Goal: Information Seeking & Learning: Check status

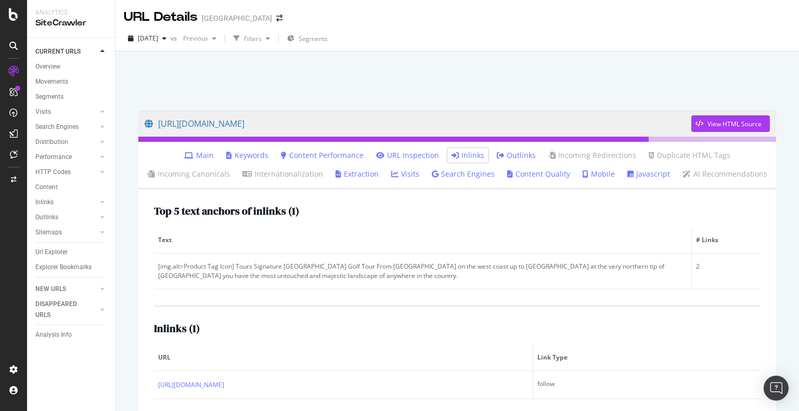
scroll to position [50, 0]
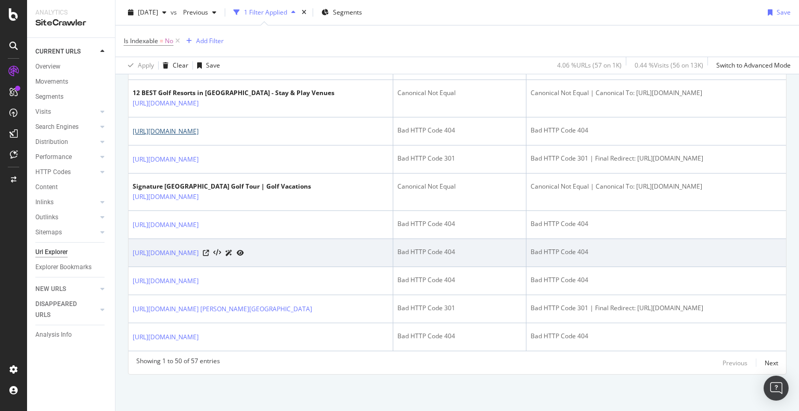
scroll to position [1964, 0]
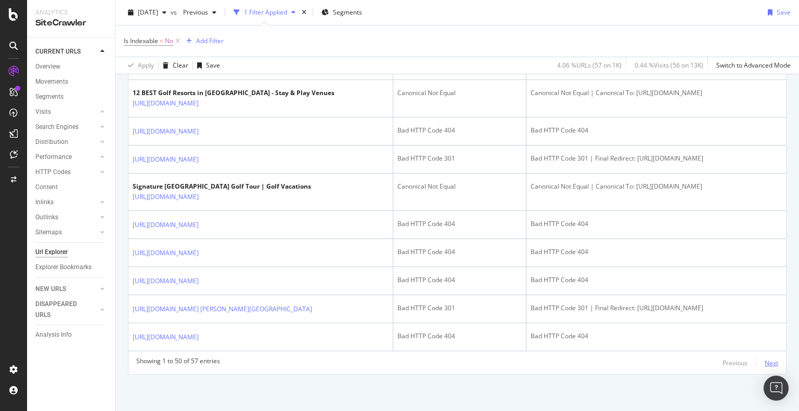
click at [764, 362] on div "Next" at bounding box center [771, 363] width 14 height 9
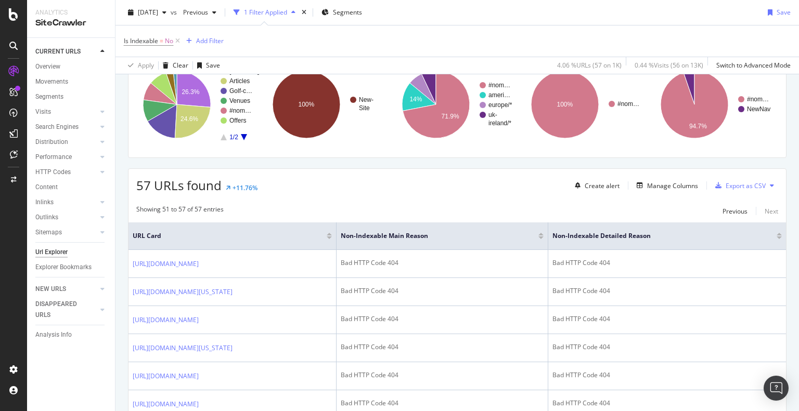
scroll to position [0, 0]
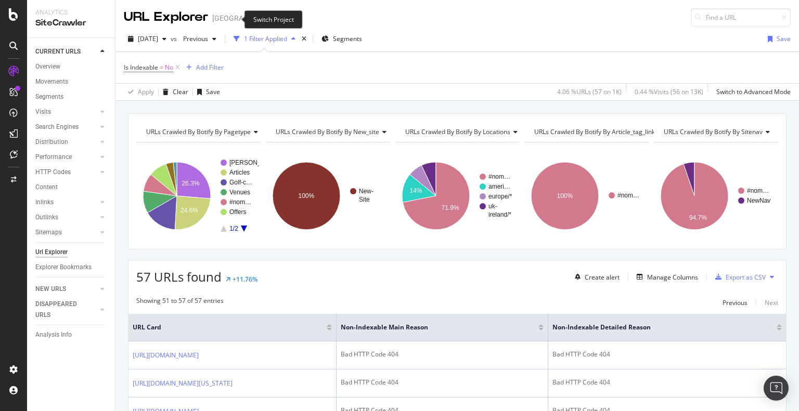
click at [287, 20] on icon "arrow-right-arrow-left" at bounding box center [290, 18] width 6 height 7
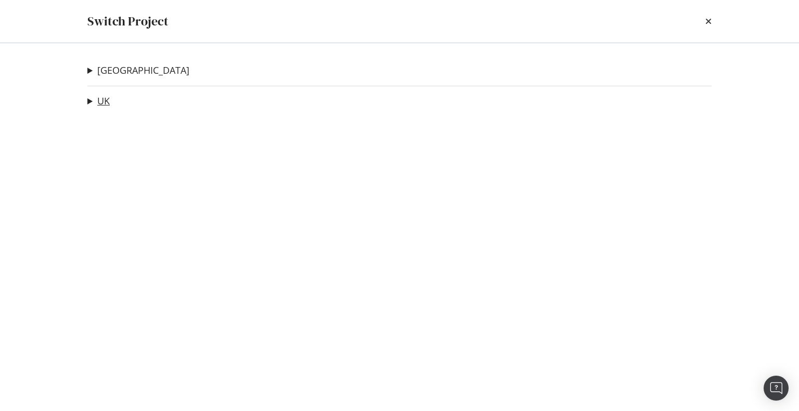
click at [102, 103] on link "UK" at bounding box center [103, 101] width 12 height 11
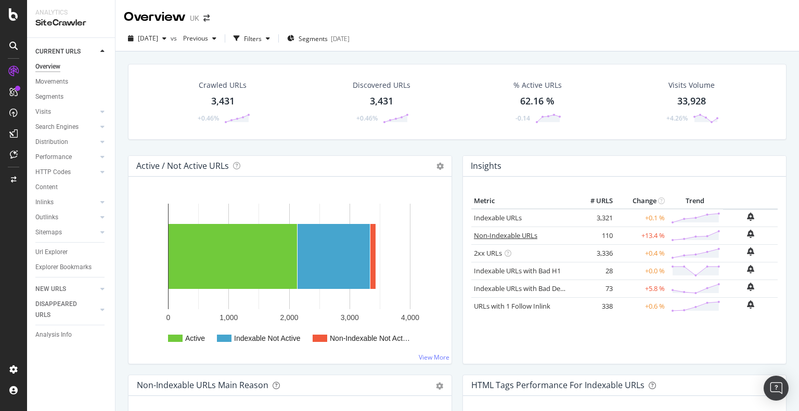
click at [487, 232] on link "Non-Indexable URLs" at bounding box center [505, 235] width 63 height 9
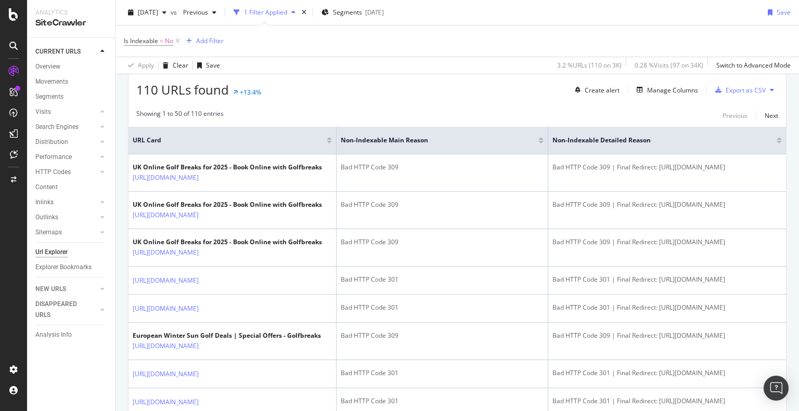
scroll to position [208, 0]
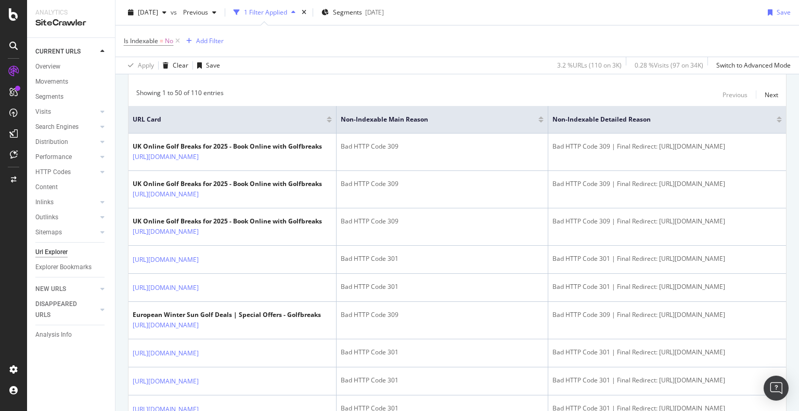
click at [541, 118] on div at bounding box center [540, 117] width 5 height 3
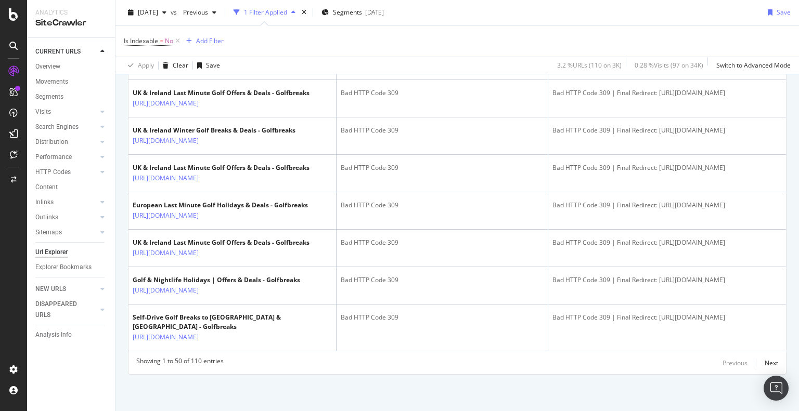
scroll to position [2046, 0]
click at [764, 363] on div "Next" at bounding box center [771, 363] width 14 height 9
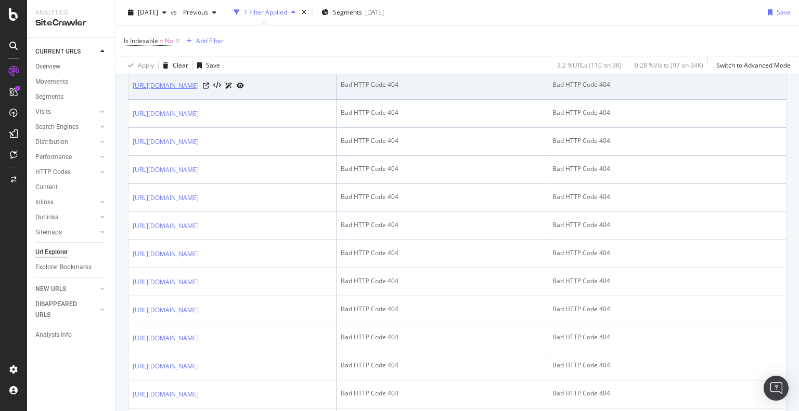
scroll to position [955, 0]
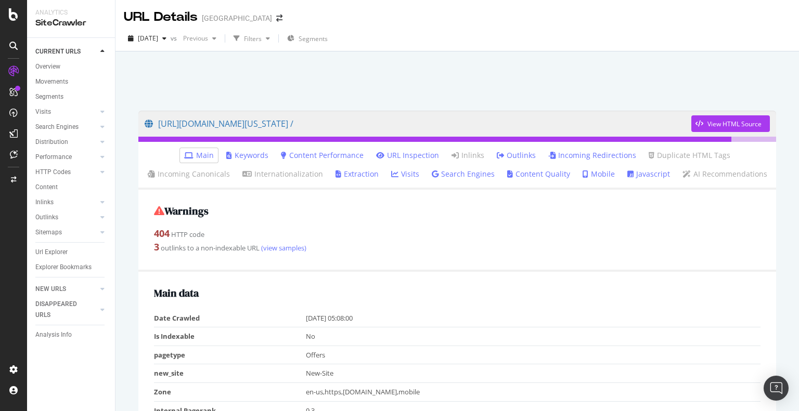
click at [521, 153] on link "Outlinks" at bounding box center [516, 155] width 39 height 10
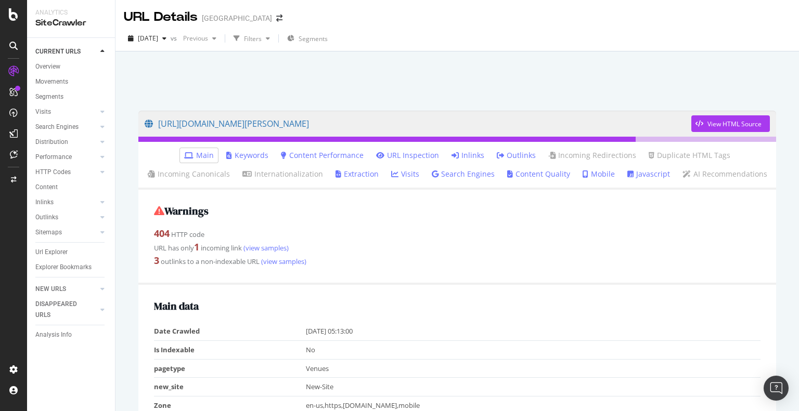
click at [470, 154] on link "Inlinks" at bounding box center [467, 155] width 33 height 10
click at [464, 155] on link "Inlinks" at bounding box center [467, 155] width 33 height 10
click at [454, 157] on icon at bounding box center [454, 155] width 7 height 7
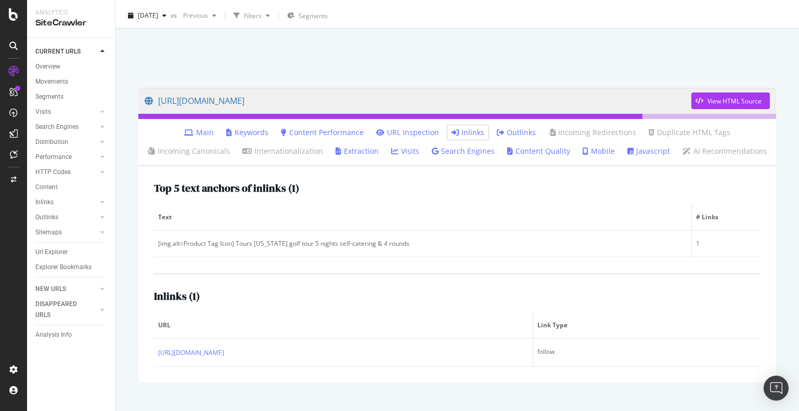
scroll to position [41, 0]
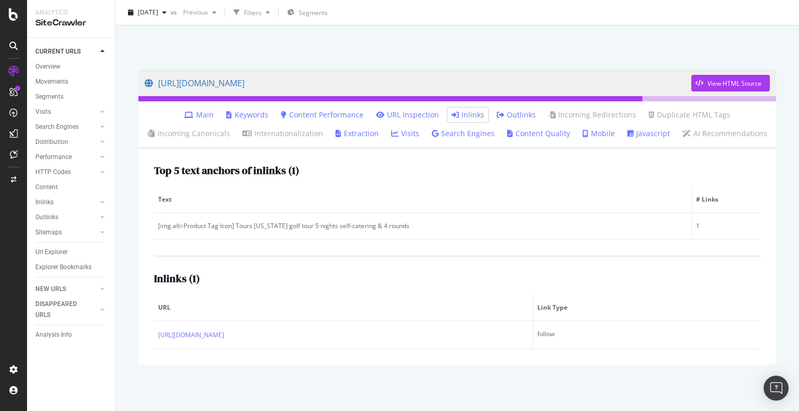
drag, startPoint x: 274, startPoint y: 336, endPoint x: 470, endPoint y: 173, distance: 255.5
click at [470, 173] on div "Top 5 text anchors of inlinks ( 1 )" at bounding box center [457, 170] width 606 height 11
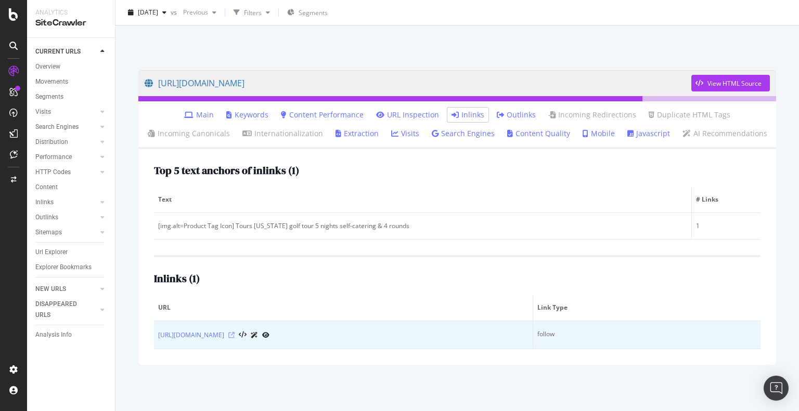
click at [235, 336] on icon at bounding box center [231, 335] width 6 height 6
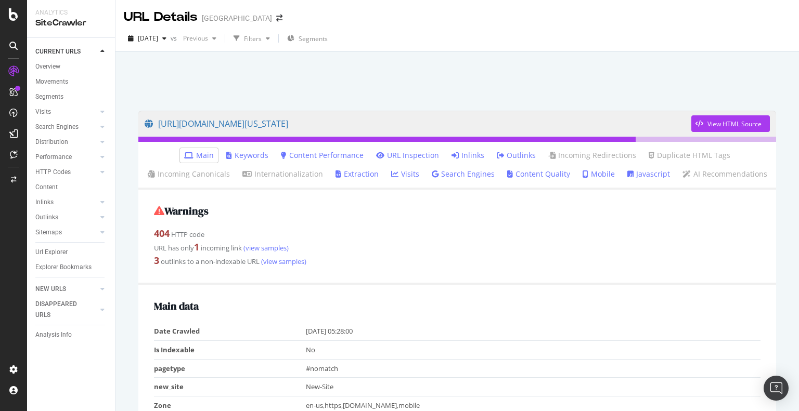
click at [459, 152] on link "Inlinks" at bounding box center [467, 155] width 33 height 10
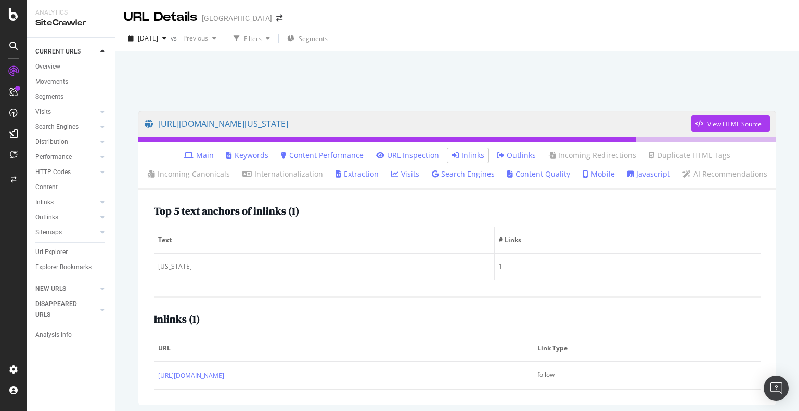
scroll to position [41, 0]
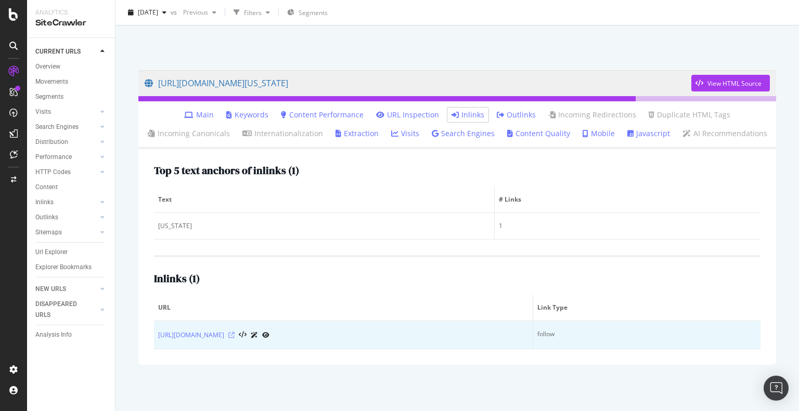
click at [235, 337] on icon at bounding box center [231, 335] width 6 height 6
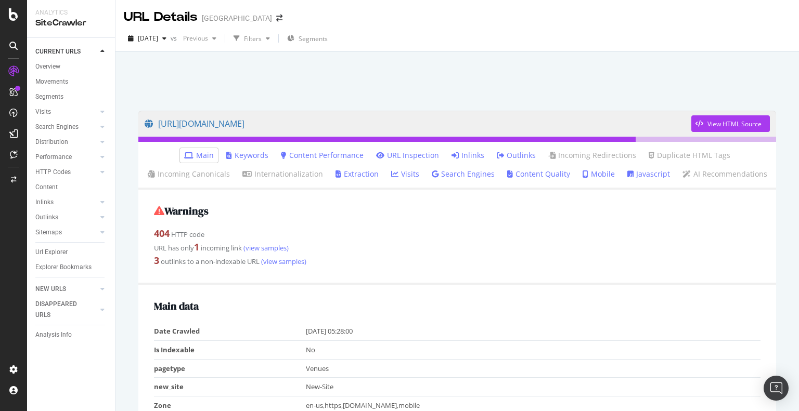
click at [455, 155] on icon at bounding box center [454, 155] width 7 height 7
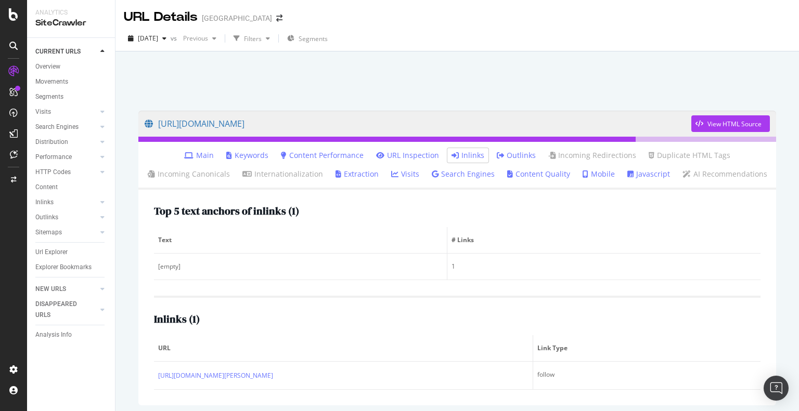
scroll to position [41, 0]
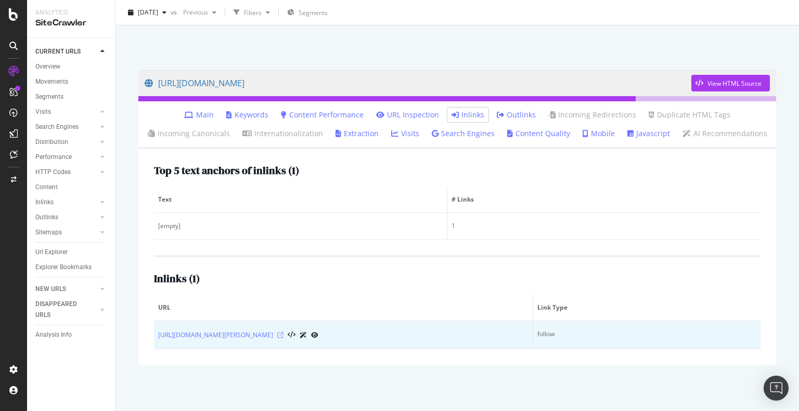
click at [283, 334] on icon at bounding box center [280, 335] width 6 height 6
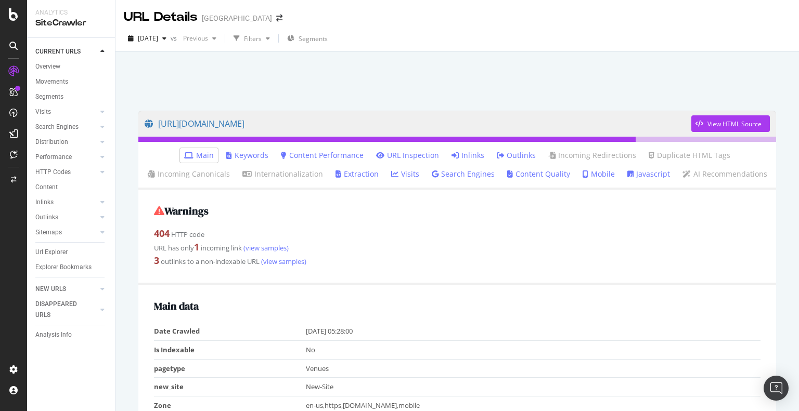
click at [470, 151] on link "Inlinks" at bounding box center [467, 155] width 33 height 10
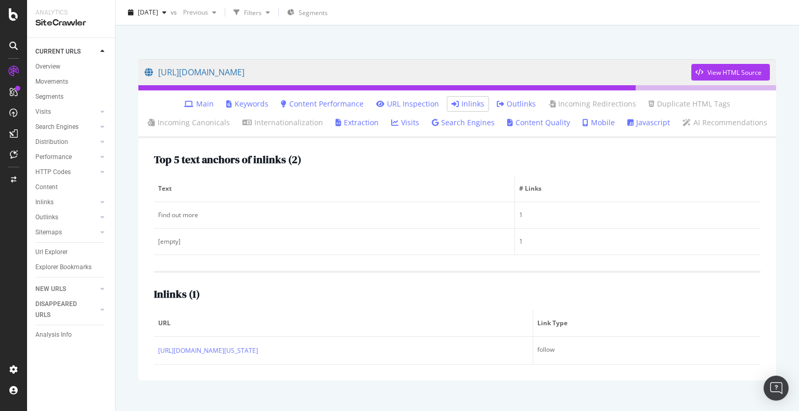
scroll to position [51, 0]
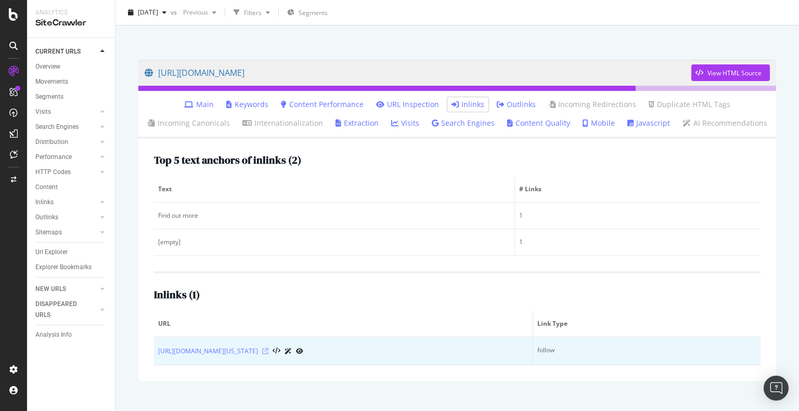
click at [268, 352] on icon at bounding box center [265, 351] width 6 height 6
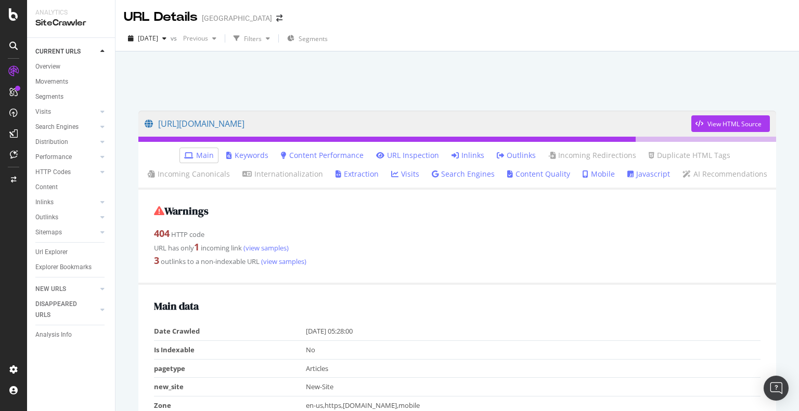
click at [474, 158] on link "Inlinks" at bounding box center [467, 155] width 33 height 10
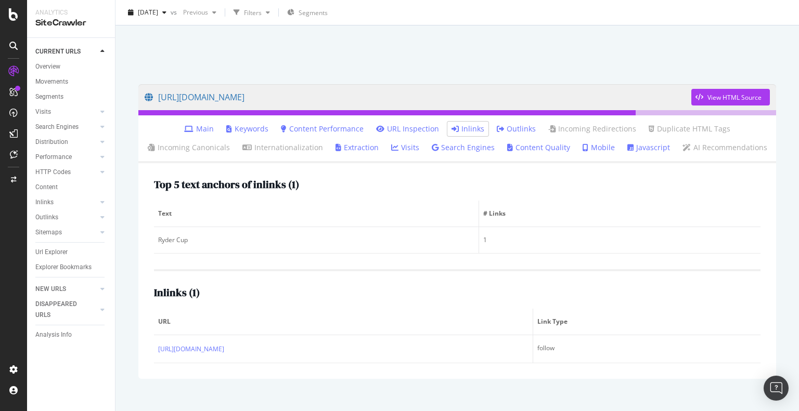
scroll to position [41, 0]
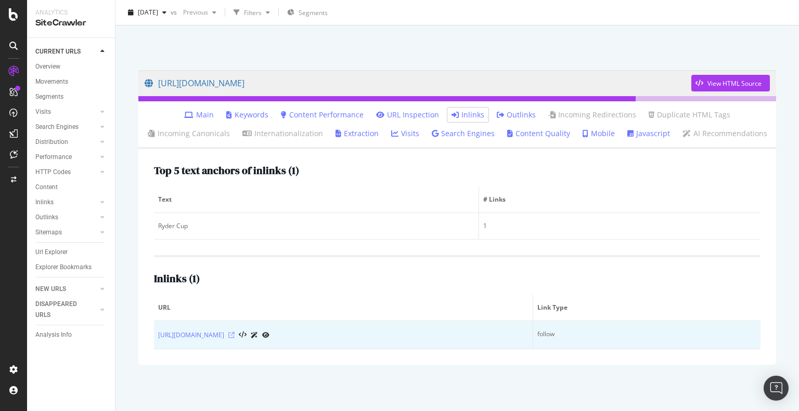
click at [235, 335] on icon at bounding box center [231, 335] width 6 height 6
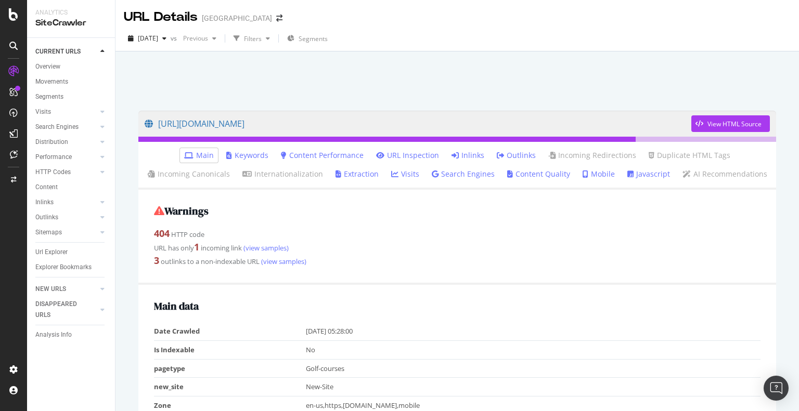
click at [475, 157] on link "Inlinks" at bounding box center [467, 155] width 33 height 10
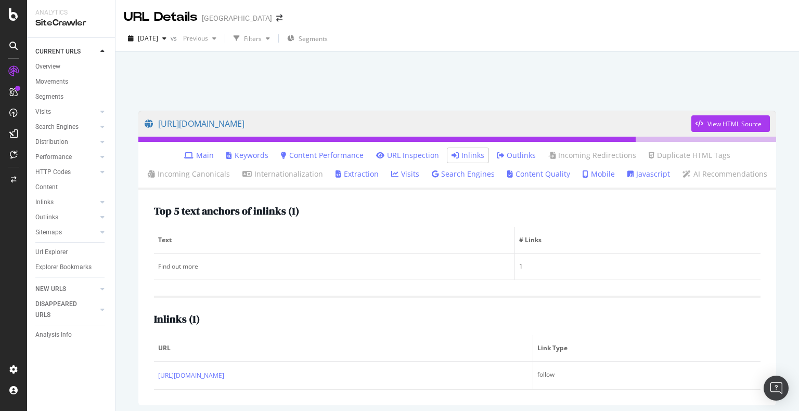
scroll to position [41, 0]
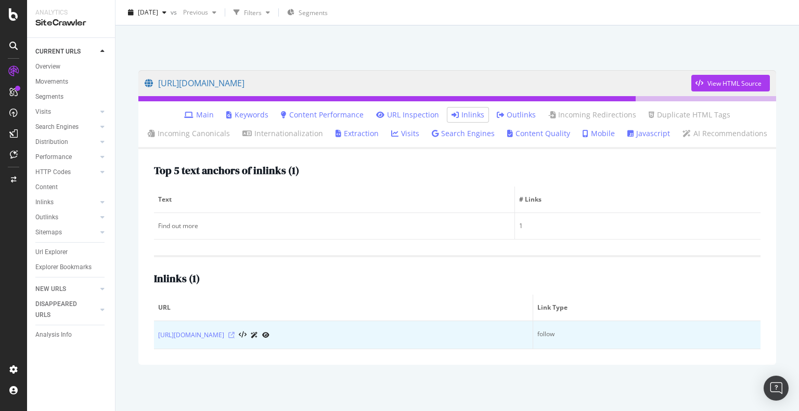
click at [235, 335] on icon at bounding box center [231, 335] width 6 height 6
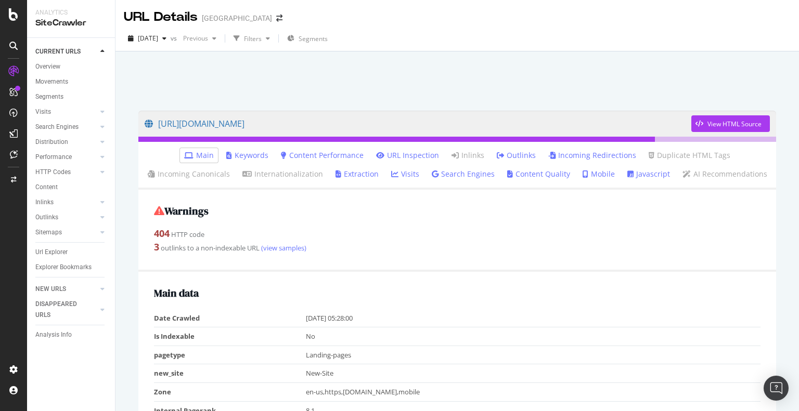
click at [267, 60] on div at bounding box center [457, 78] width 658 height 44
click at [417, 235] on div "404 HTTP code" at bounding box center [457, 234] width 606 height 14
drag, startPoint x: 375, startPoint y: 222, endPoint x: 543, endPoint y: 226, distance: 167.5
click at [543, 226] on div "Warnings 404 HTTP code 3 outlinks to a non-indexable URL (view samples)" at bounding box center [457, 231] width 638 height 82
click at [398, 237] on div "404 HTTP code" at bounding box center [457, 234] width 606 height 14
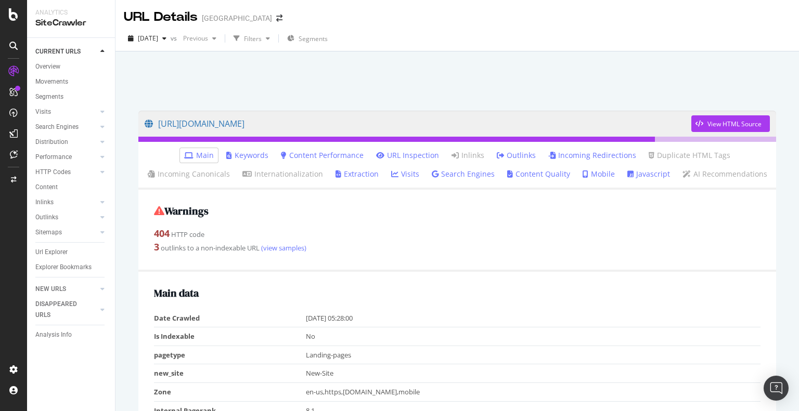
click at [515, 157] on link "Outlinks" at bounding box center [516, 155] width 39 height 10
click at [519, 158] on link "Outlinks" at bounding box center [516, 155] width 39 height 10
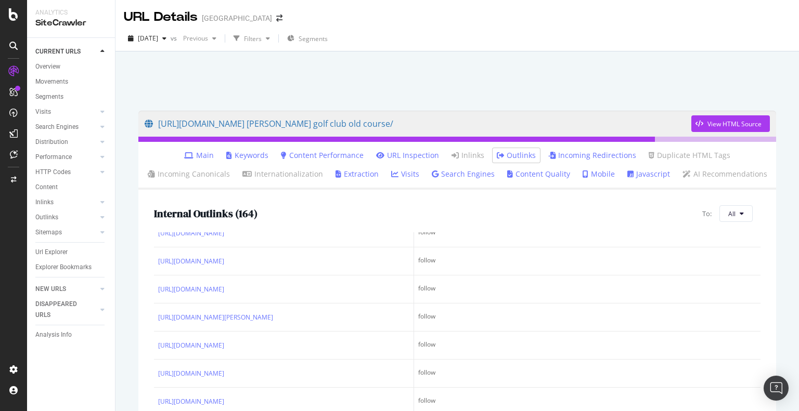
scroll to position [1352, 0]
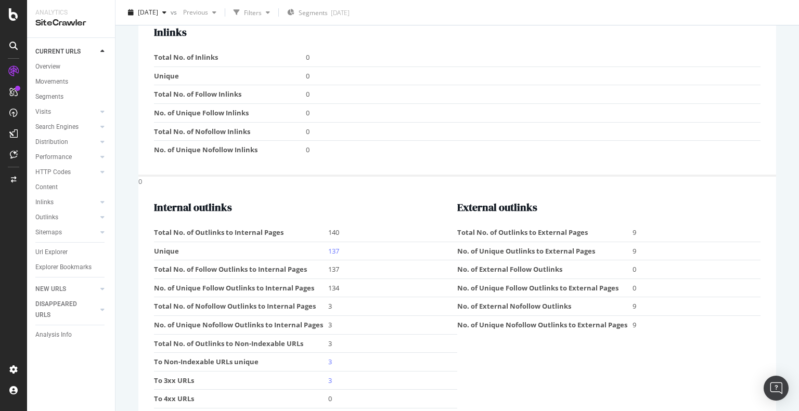
scroll to position [1071, 0]
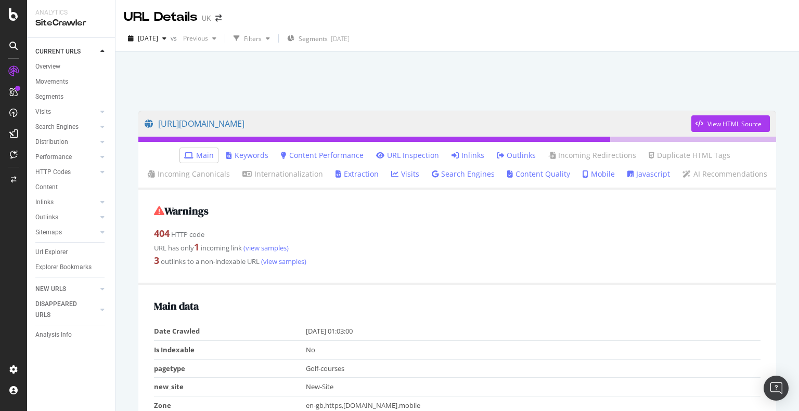
click at [474, 157] on link "Inlinks" at bounding box center [467, 155] width 33 height 10
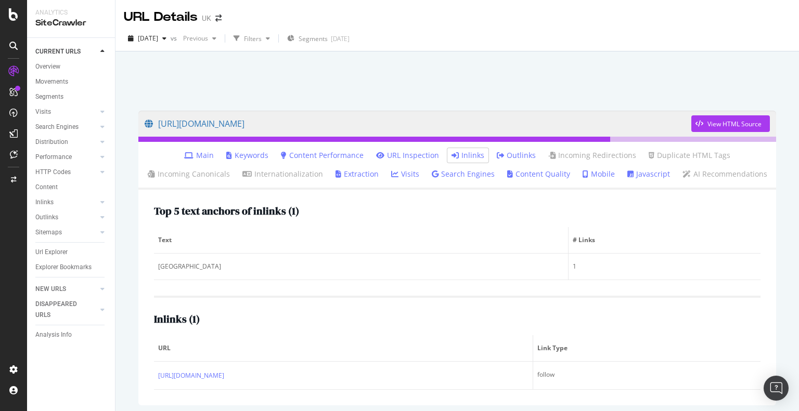
scroll to position [41, 0]
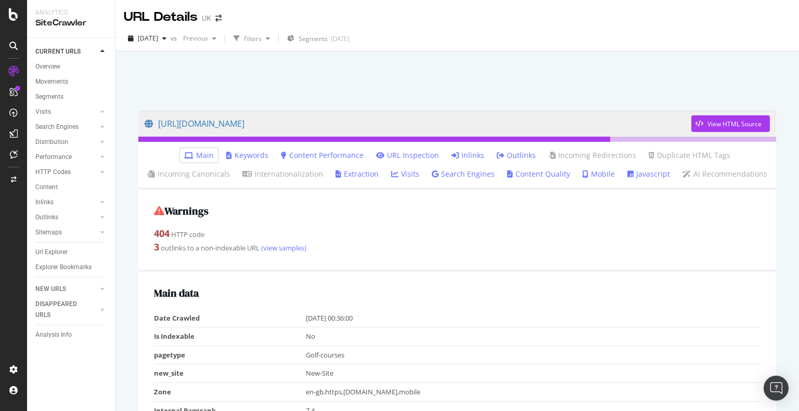
drag, startPoint x: 475, startPoint y: 152, endPoint x: 413, endPoint y: 232, distance: 101.2
click at [413, 232] on div "404 HTTP code" at bounding box center [457, 234] width 606 height 14
click at [470, 158] on link "Inlinks" at bounding box center [467, 155] width 33 height 10
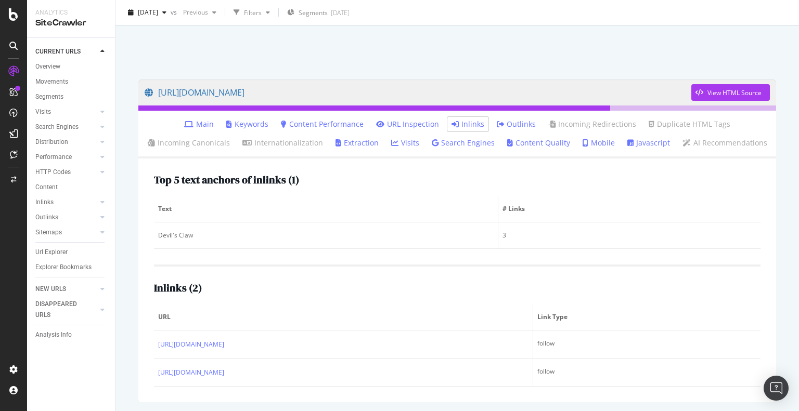
scroll to position [51, 0]
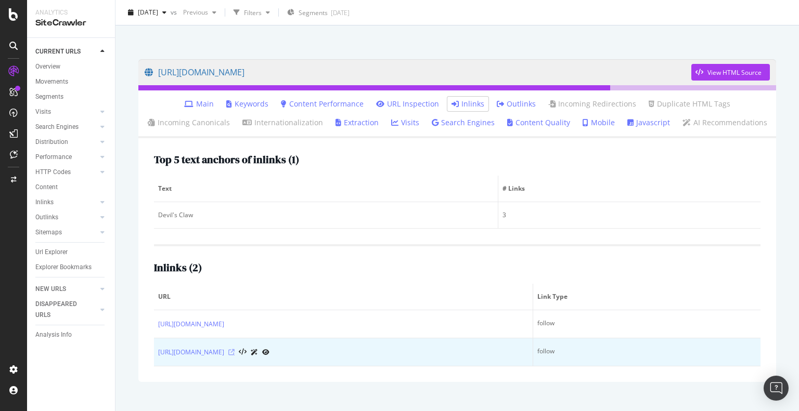
click at [235, 350] on icon at bounding box center [231, 352] width 6 height 6
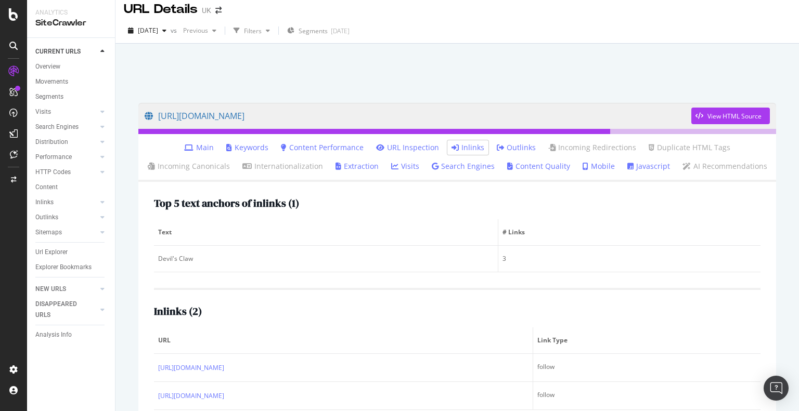
scroll to position [0, 0]
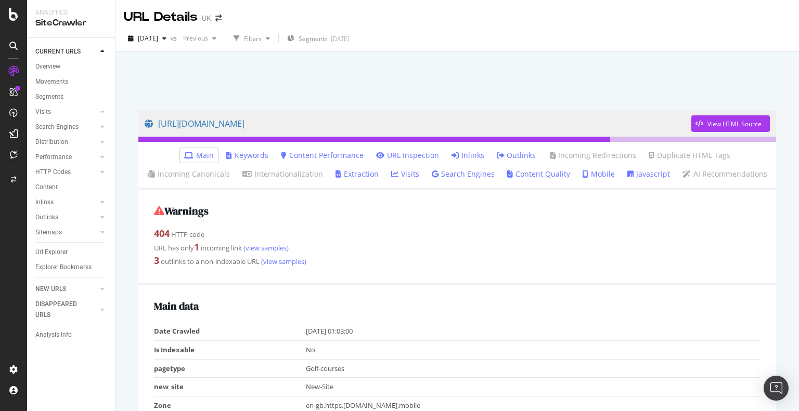
click at [454, 152] on icon at bounding box center [454, 155] width 7 height 7
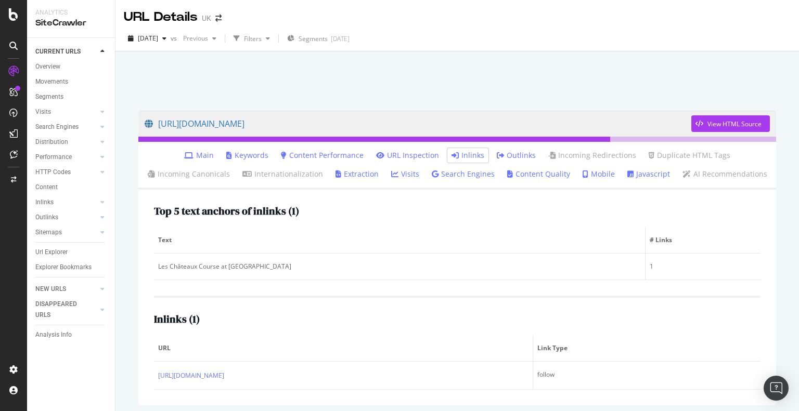
scroll to position [20, 0]
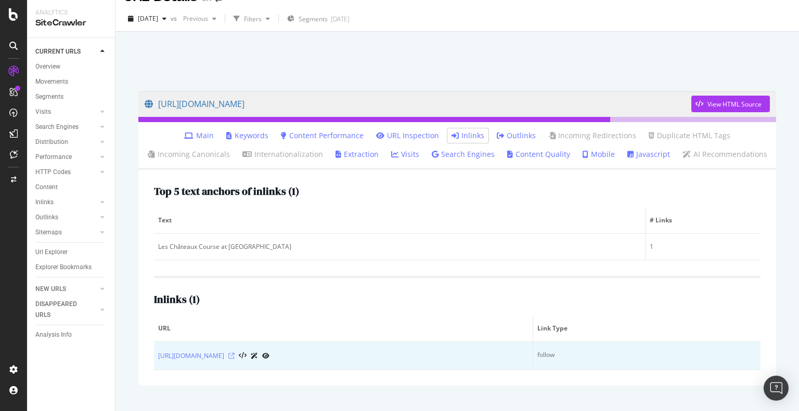
click at [235, 356] on icon at bounding box center [231, 356] width 6 height 6
